Goal: Manage account settings

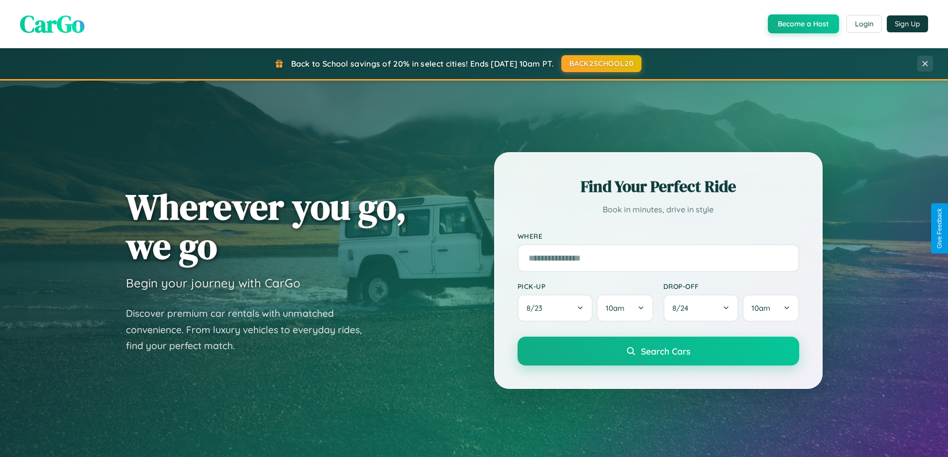
scroll to position [685, 0]
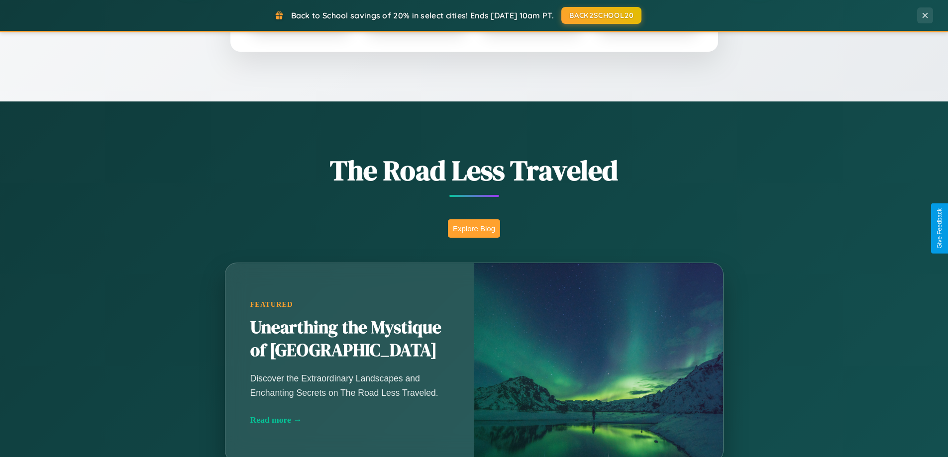
click at [474, 228] on button "Explore Blog" at bounding box center [474, 229] width 52 height 18
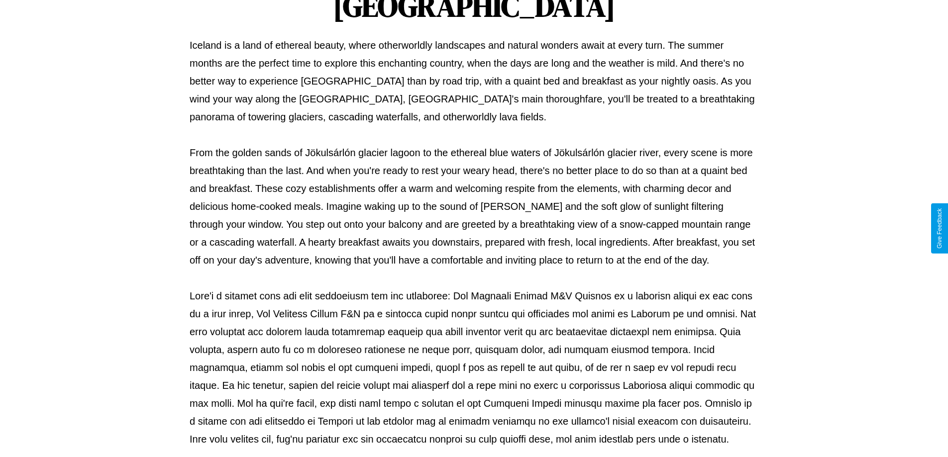
scroll to position [322, 0]
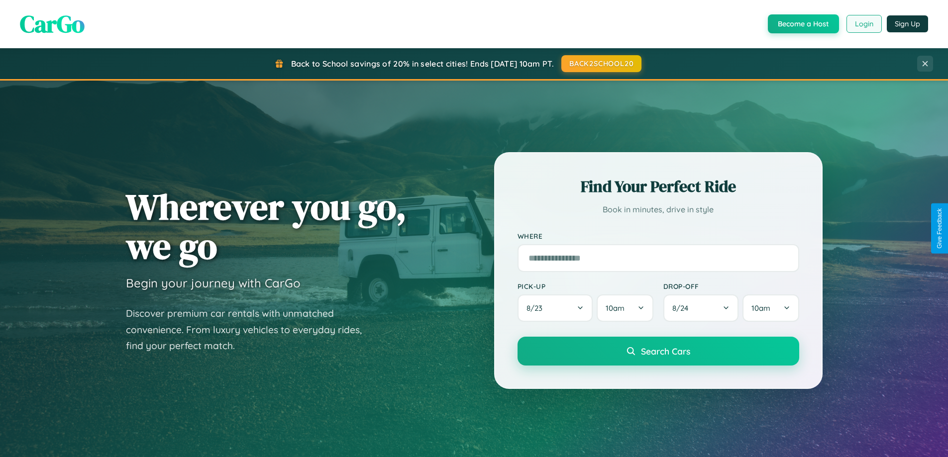
click at [864, 24] on button "Login" at bounding box center [864, 24] width 35 height 18
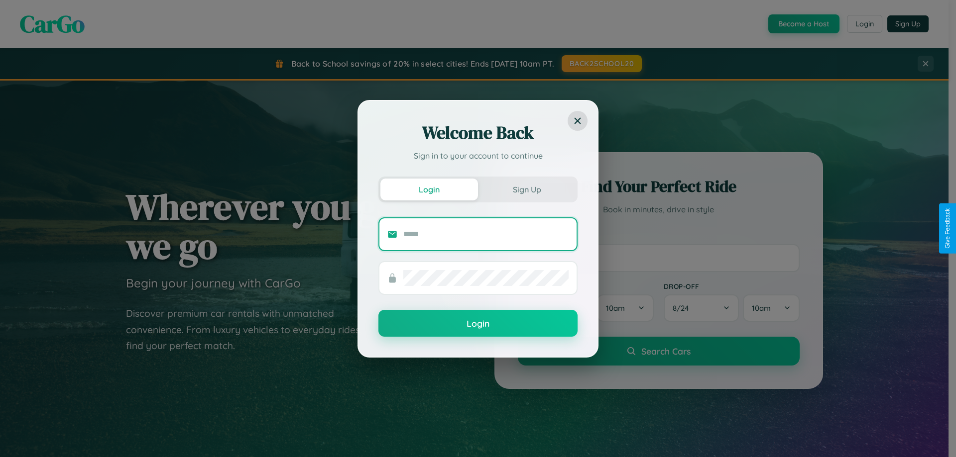
click at [486, 234] on input "text" at bounding box center [485, 235] width 165 height 16
type input "**********"
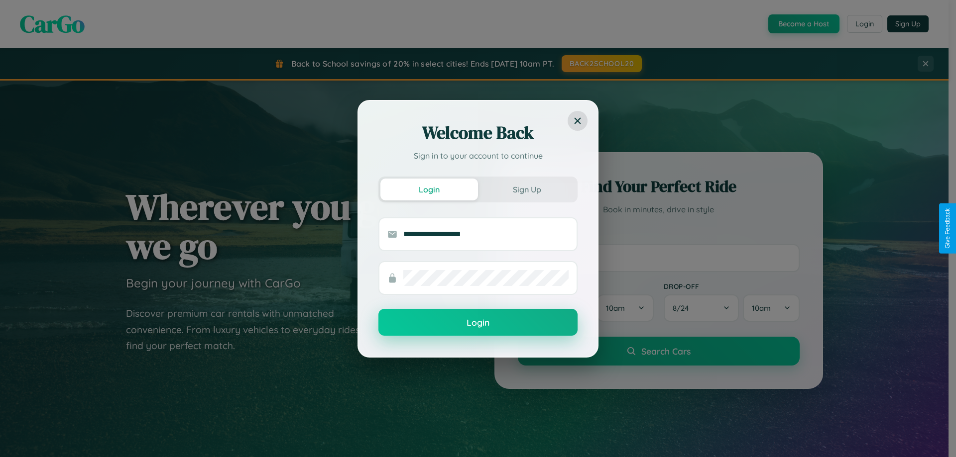
click at [478, 323] on button "Login" at bounding box center [477, 322] width 199 height 27
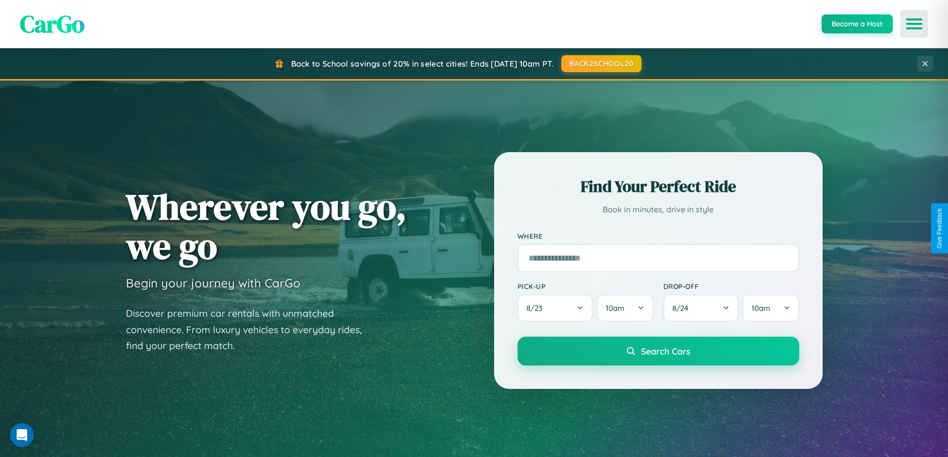
click at [914, 24] on icon "Open menu" at bounding box center [915, 23] width 14 height 9
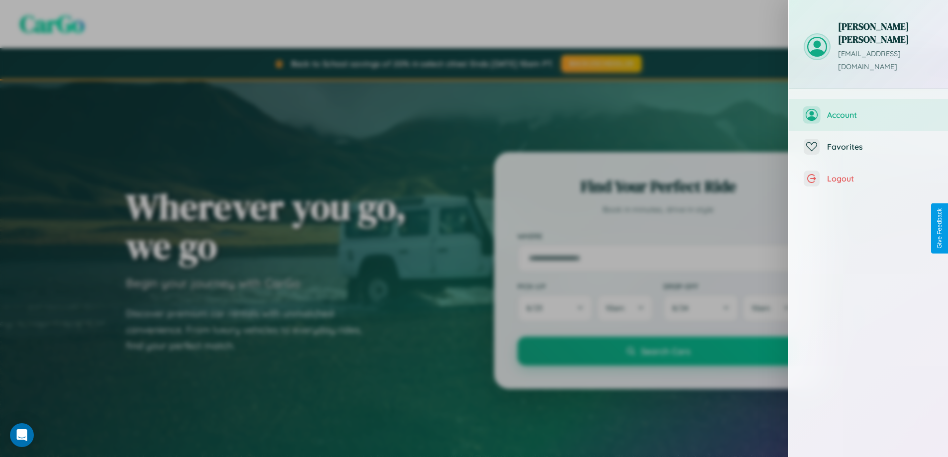
click at [869, 110] on span "Account" at bounding box center [880, 115] width 106 height 10
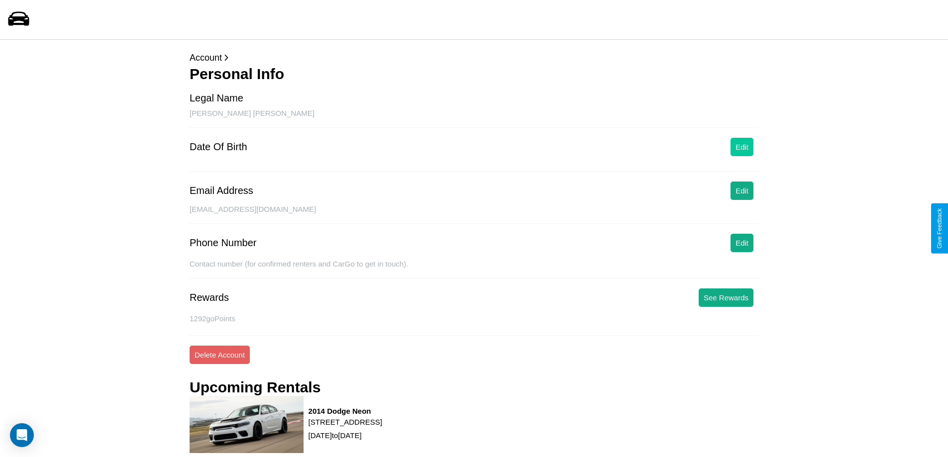
click at [742, 147] on button "Edit" at bounding box center [742, 147] width 23 height 18
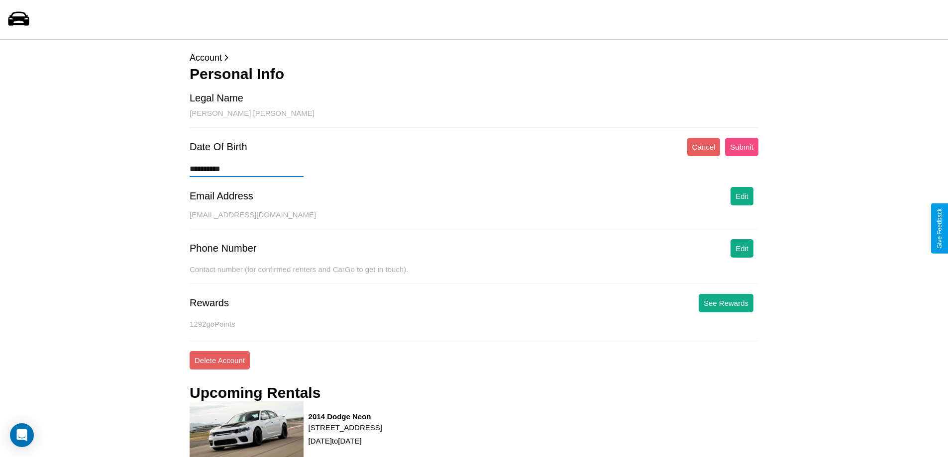
type input "**********"
click at [742, 147] on button "Submit" at bounding box center [741, 147] width 33 height 18
